Goal: Check status

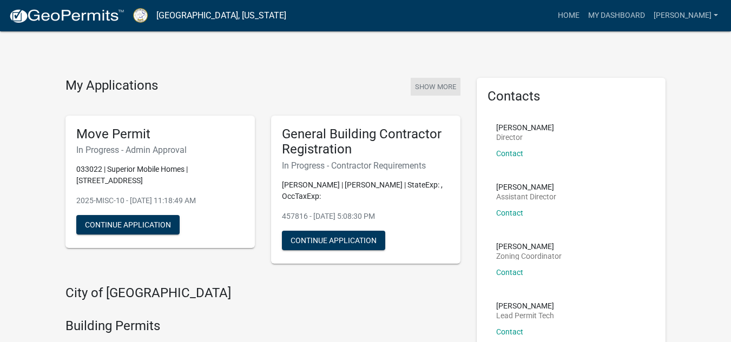
click at [421, 88] on button "Show More" at bounding box center [436, 87] width 50 height 18
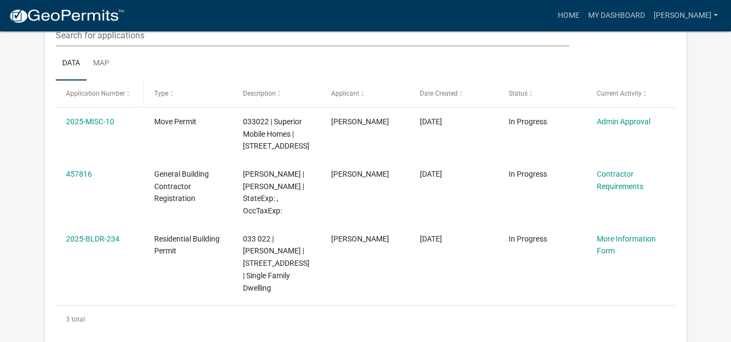
scroll to position [143, 0]
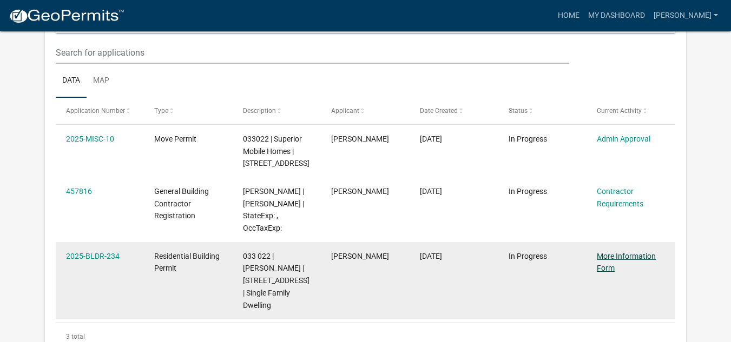
click at [609, 258] on link "More Information Form" at bounding box center [626, 262] width 59 height 21
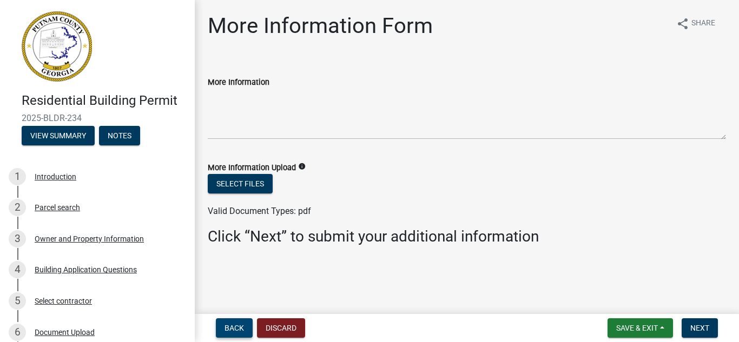
click at [225, 329] on span "Back" at bounding box center [234, 328] width 19 height 9
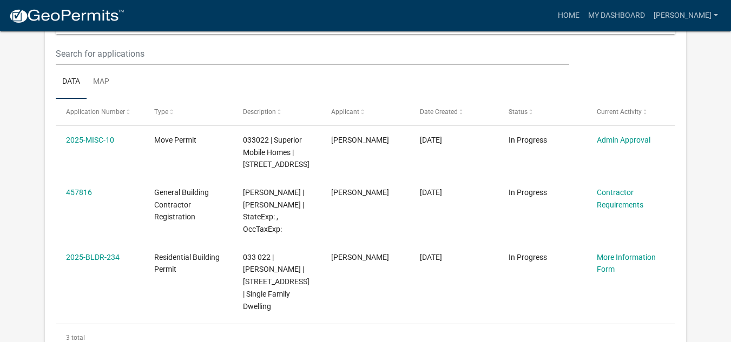
scroll to position [89, 0]
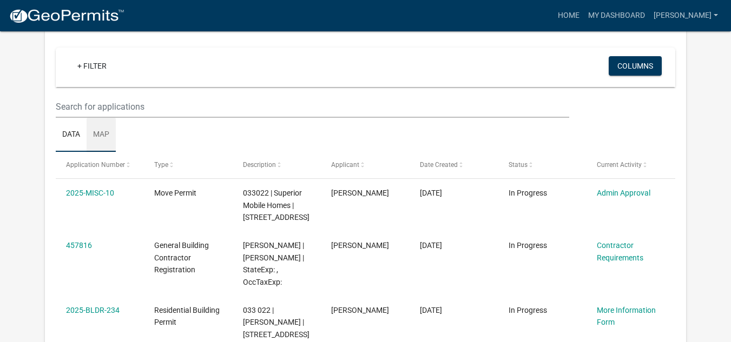
click at [108, 140] on link "Map" at bounding box center [101, 135] width 29 height 35
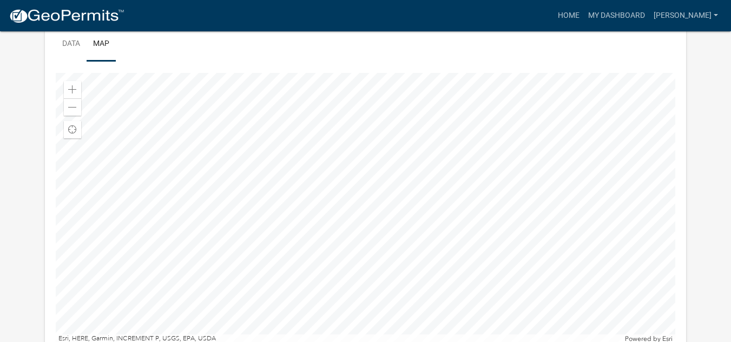
scroll to position [197, 0]
